Goal: Information Seeking & Learning: Learn about a topic

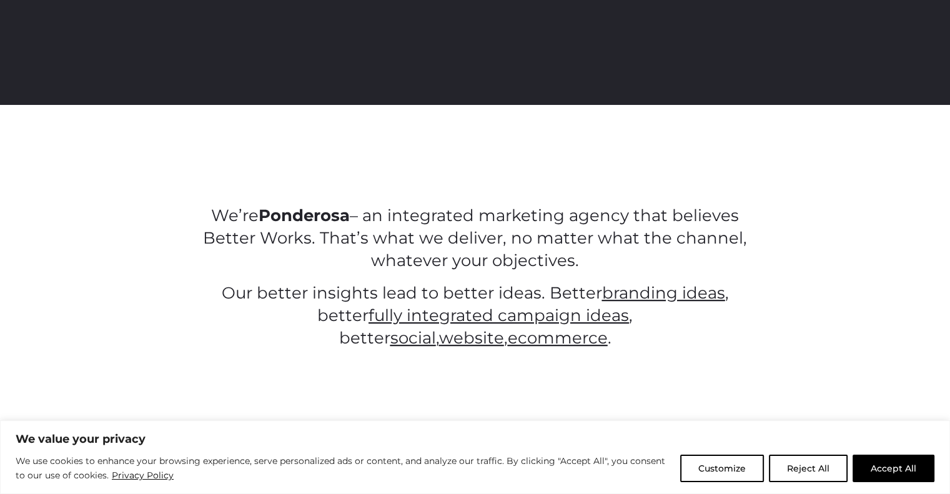
scroll to position [500, 0]
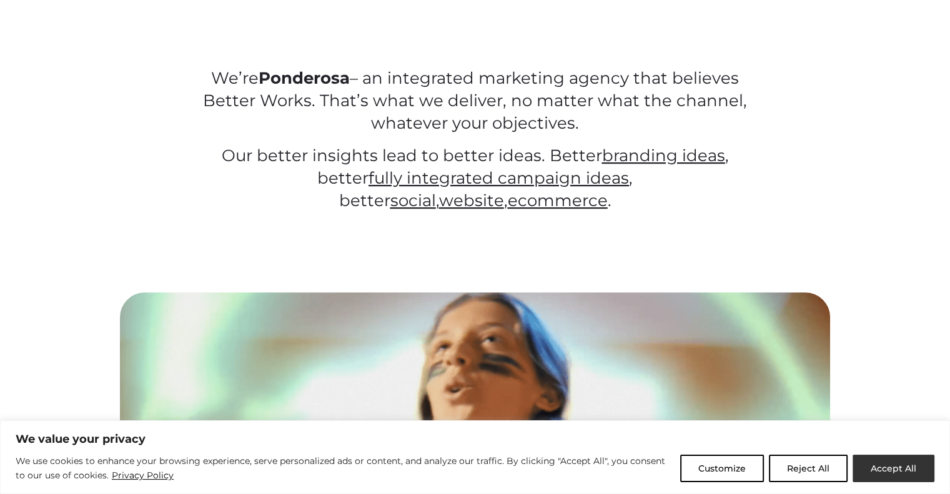
click at [893, 464] on button "Accept All" at bounding box center [894, 468] width 82 height 27
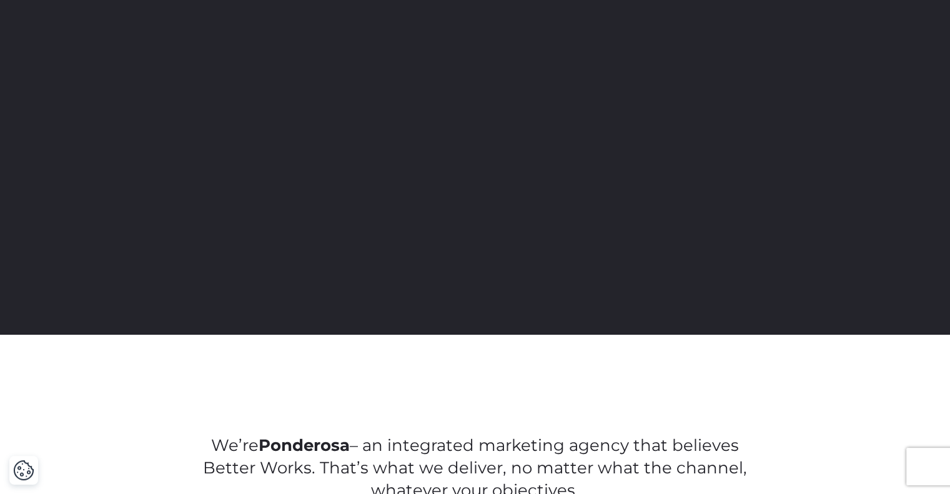
scroll to position [0, 0]
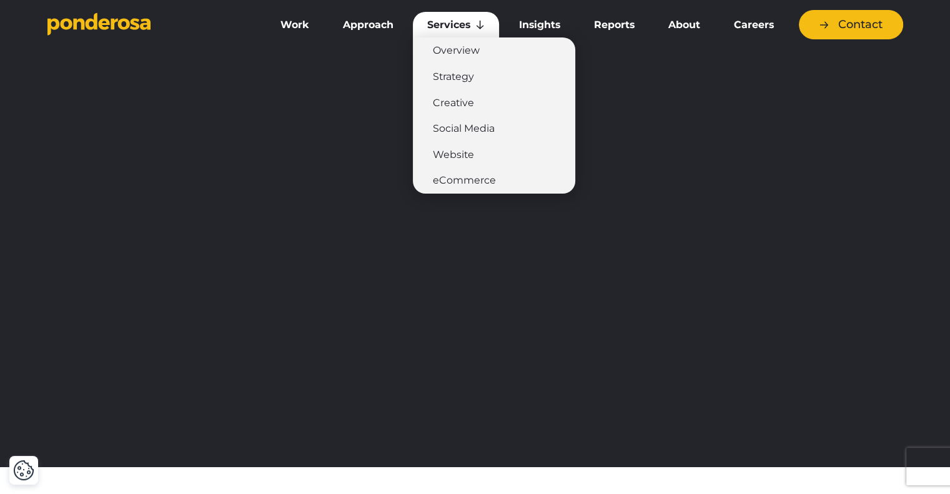
click at [465, 24] on link "Services" at bounding box center [456, 25] width 86 height 26
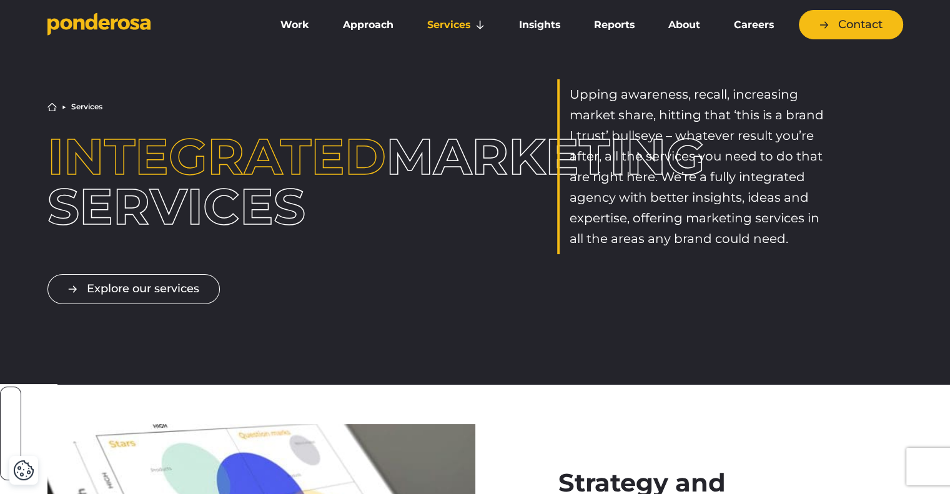
click at [0, 0] on link "Social Media" at bounding box center [0, 0] width 0 height 0
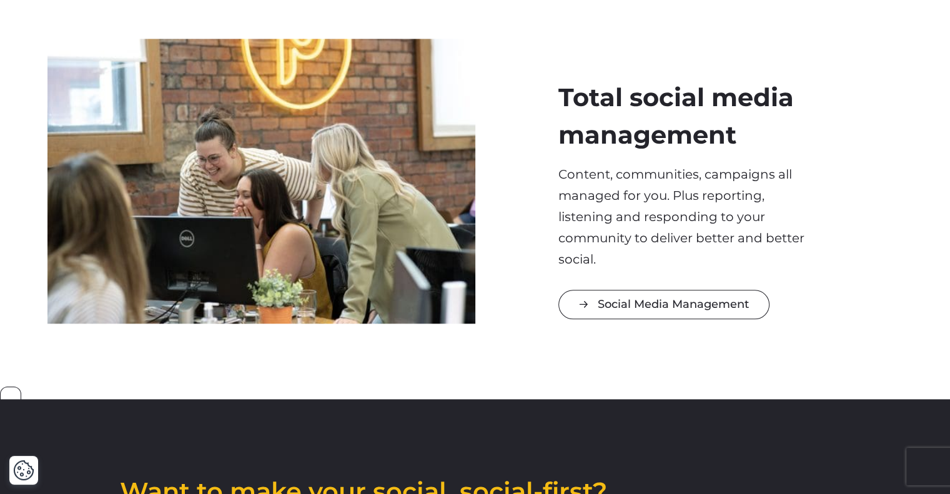
scroll to position [1062, 0]
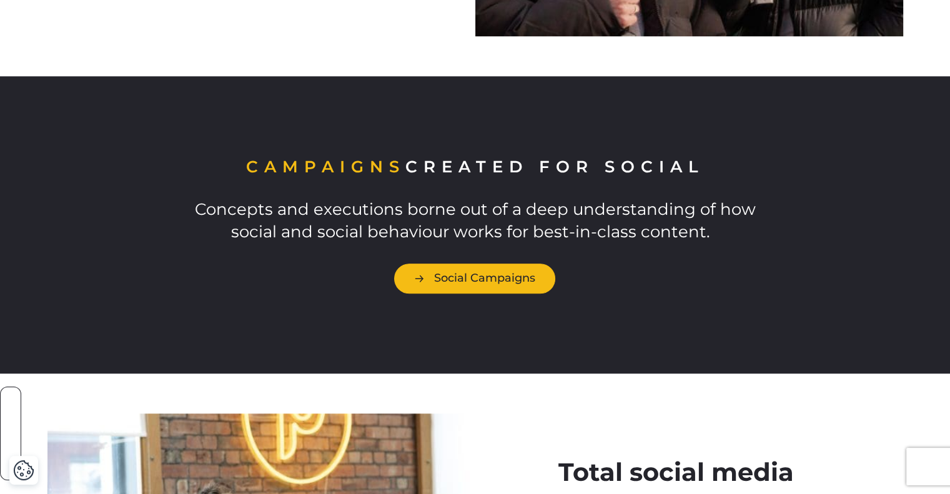
click at [464, 274] on link "Social Campaigns" at bounding box center [474, 278] width 161 height 29
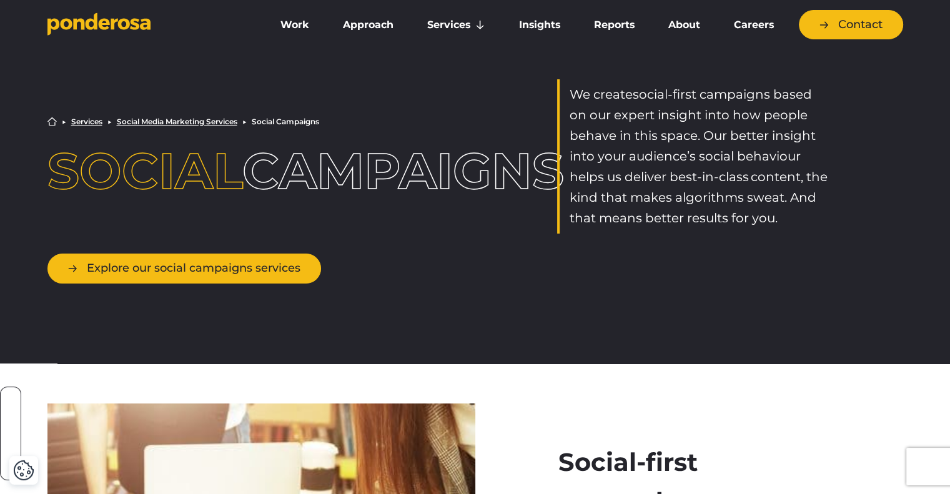
click at [259, 258] on link "Explore our social campaigns services" at bounding box center [184, 268] width 274 height 29
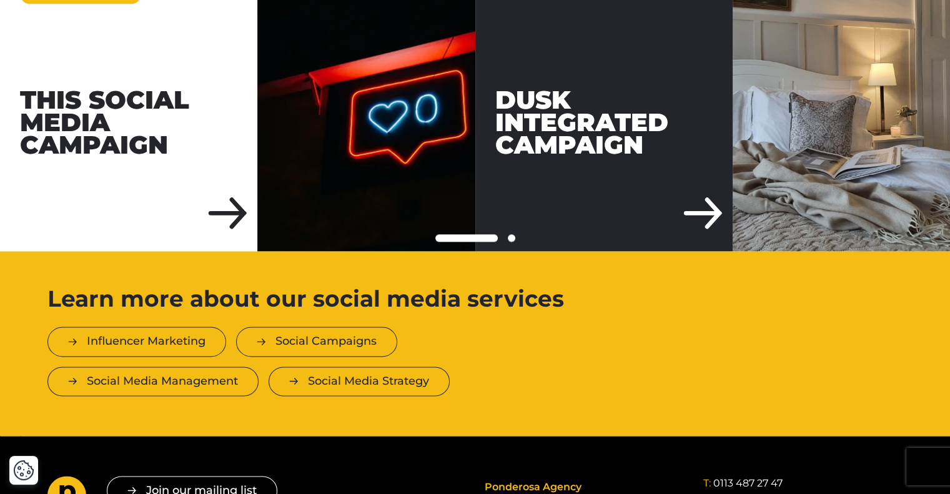
scroll to position [1262, 0]
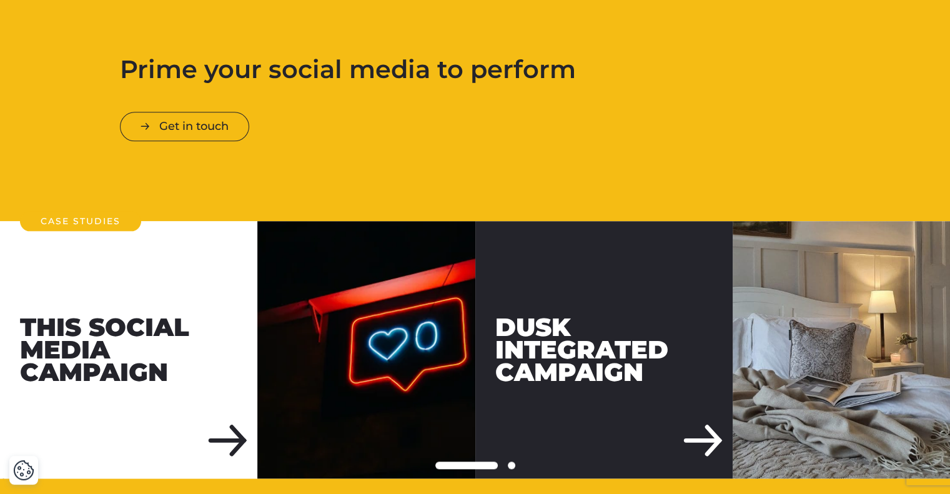
click at [657, 304] on div "DUSK Integrated Campaign" at bounding box center [603, 349] width 257 height 257
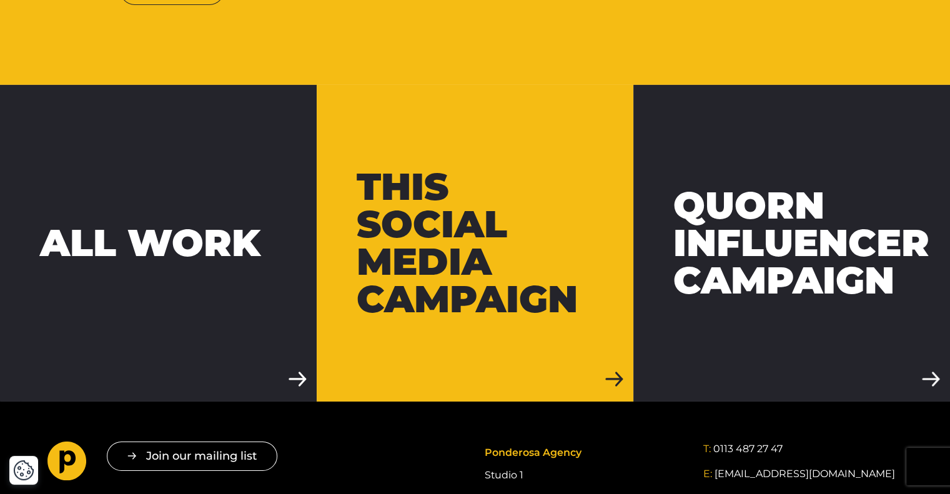
scroll to position [4248, 0]
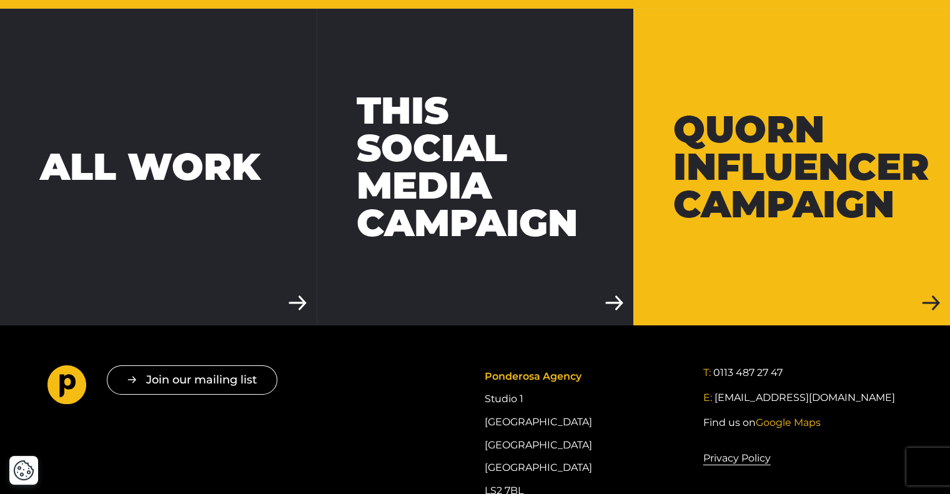
click at [775, 229] on link "Quorn Influencer Campaign" at bounding box center [791, 167] width 317 height 317
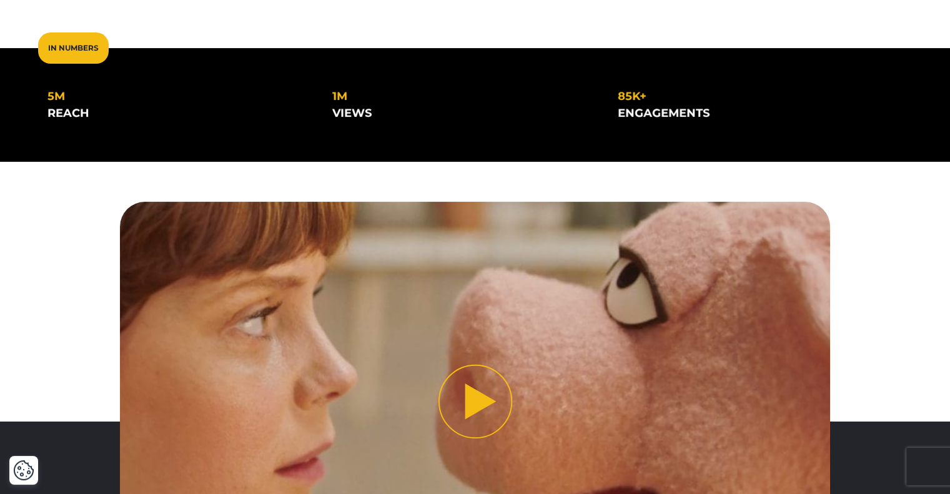
scroll to position [437, 0]
